Goal: Task Accomplishment & Management: Complete application form

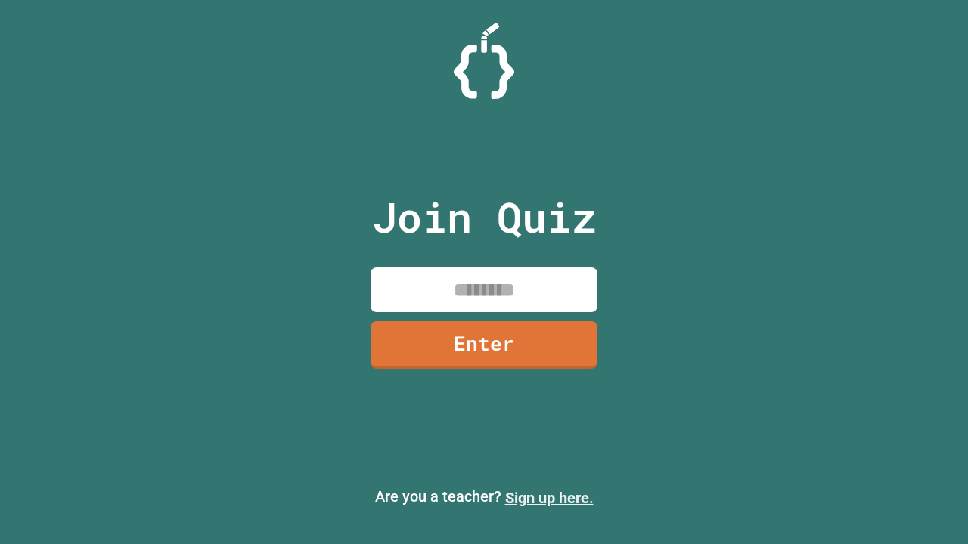
click at [549, 498] on link "Sign up here." at bounding box center [549, 498] width 88 height 18
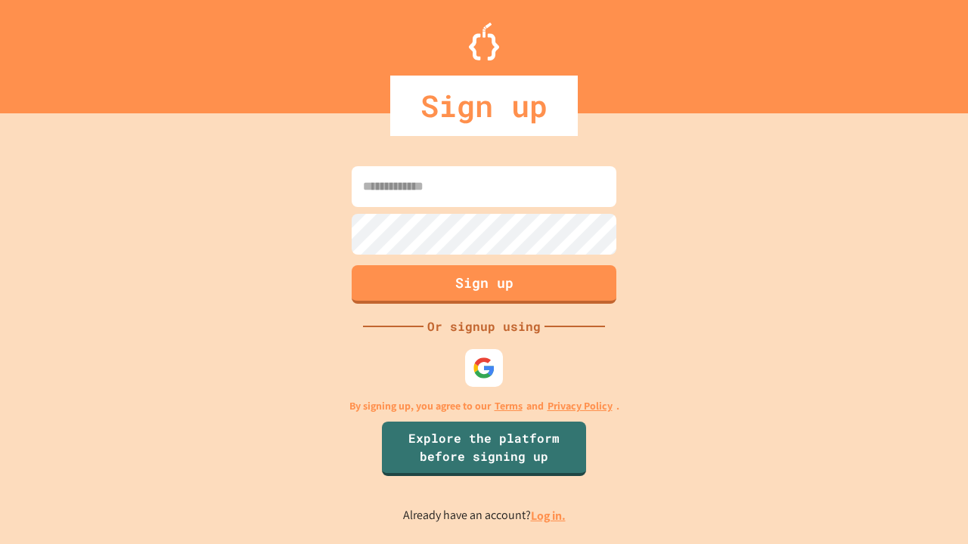
click at [549, 516] on link "Log in." at bounding box center [548, 516] width 35 height 16
